Goal: Task Accomplishment & Management: Manage account settings

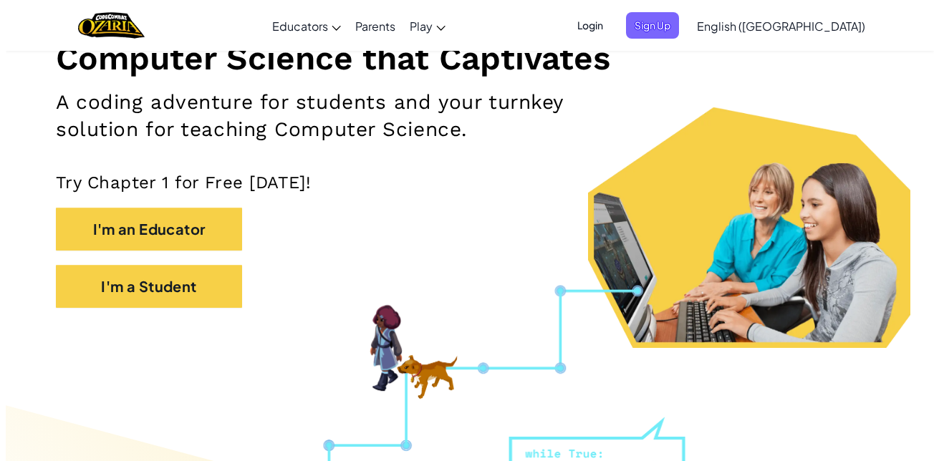
scroll to position [203, 0]
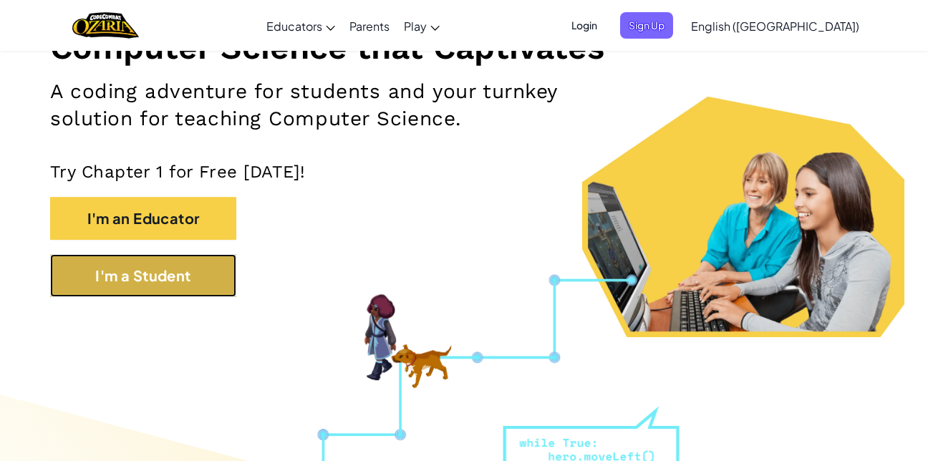
click at [162, 276] on button "I'm a Student" at bounding box center [143, 275] width 186 height 43
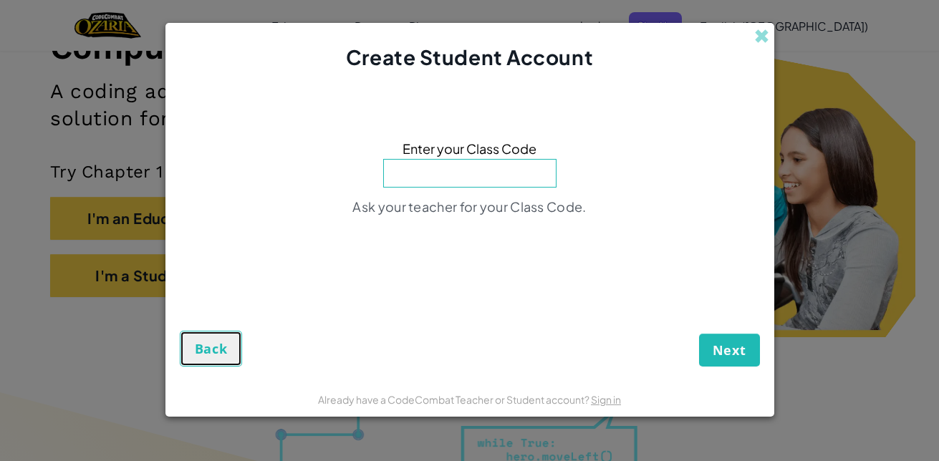
click at [214, 348] on span "Back" at bounding box center [211, 348] width 33 height 17
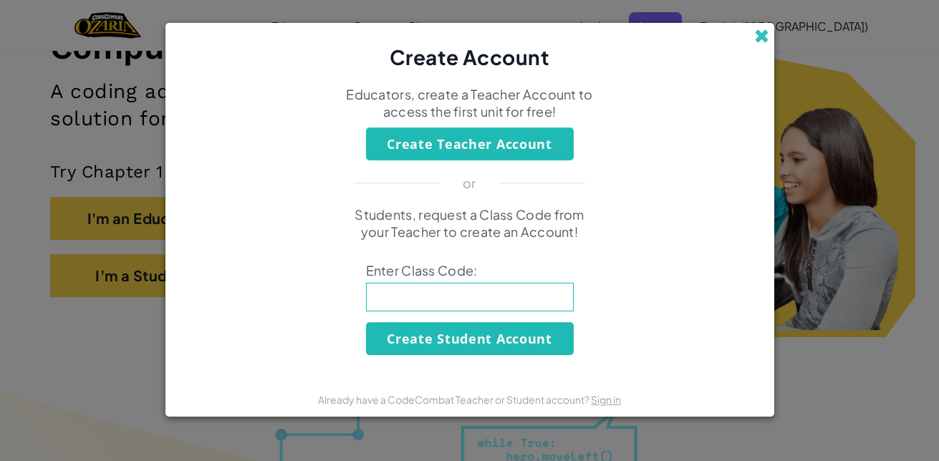
click at [765, 39] on span at bounding box center [761, 36] width 15 height 15
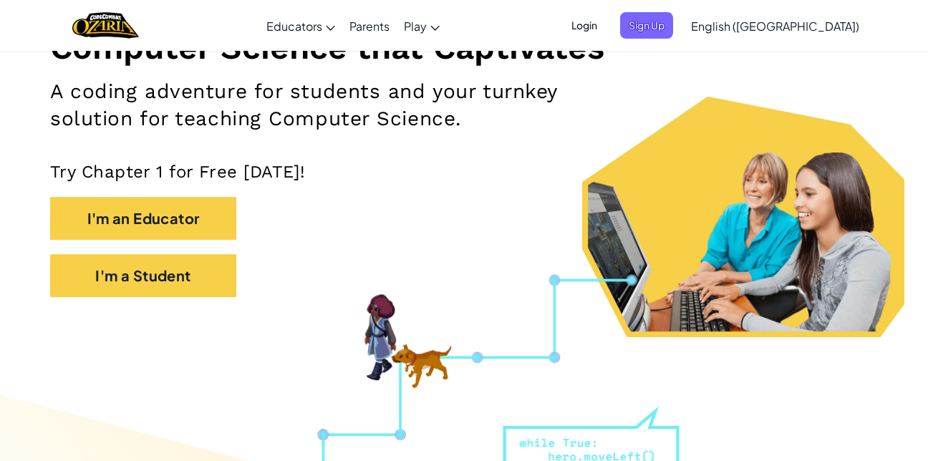
click at [606, 19] on span "Login" at bounding box center [584, 25] width 43 height 27
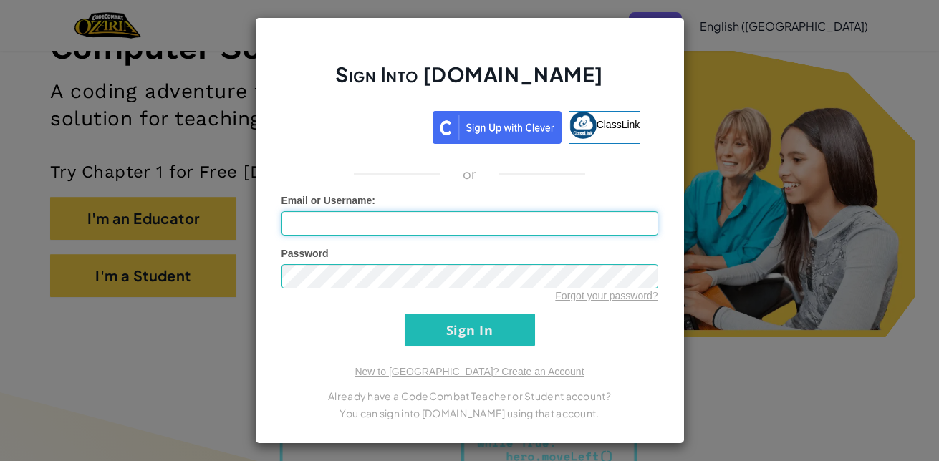
type input "[EMAIL_ADDRESS][DOMAIN_NAME]"
click at [488, 313] on form "Email or Username : [EMAIL_ADDRESS][DOMAIN_NAME] Password Forgot your password?…" at bounding box center [470, 269] width 377 height 153
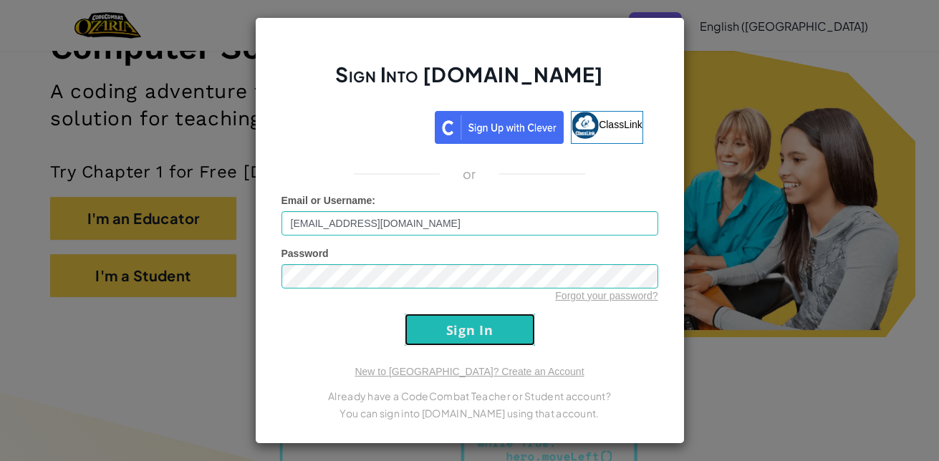
click at [492, 340] on input "Sign In" at bounding box center [470, 330] width 130 height 32
